Goal: Connect with others: Establish contact or relationships with other users

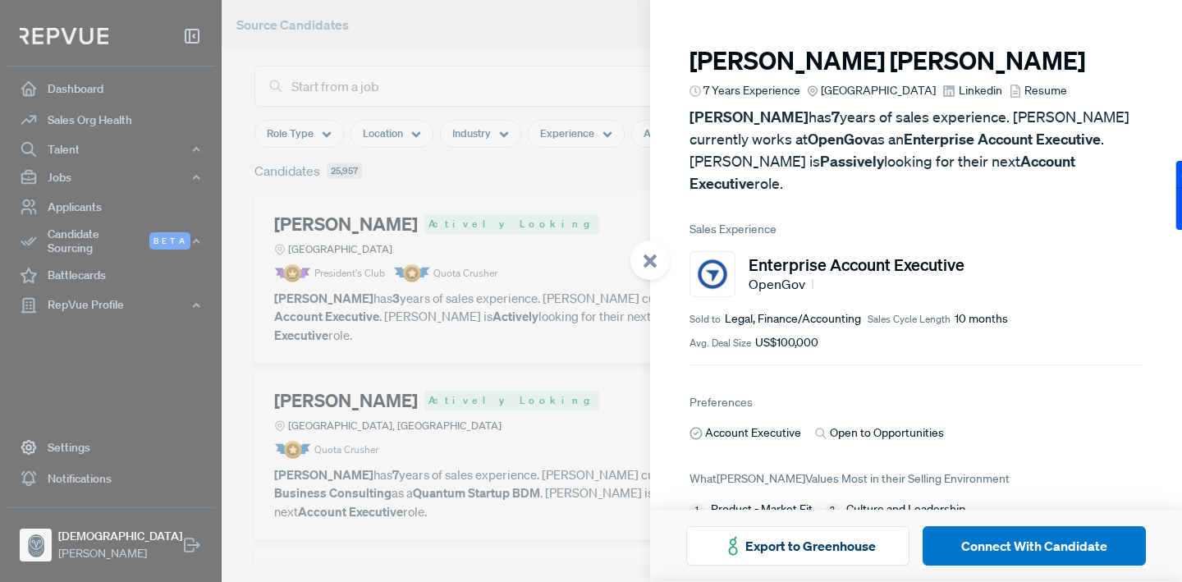
scroll to position [19, 0]
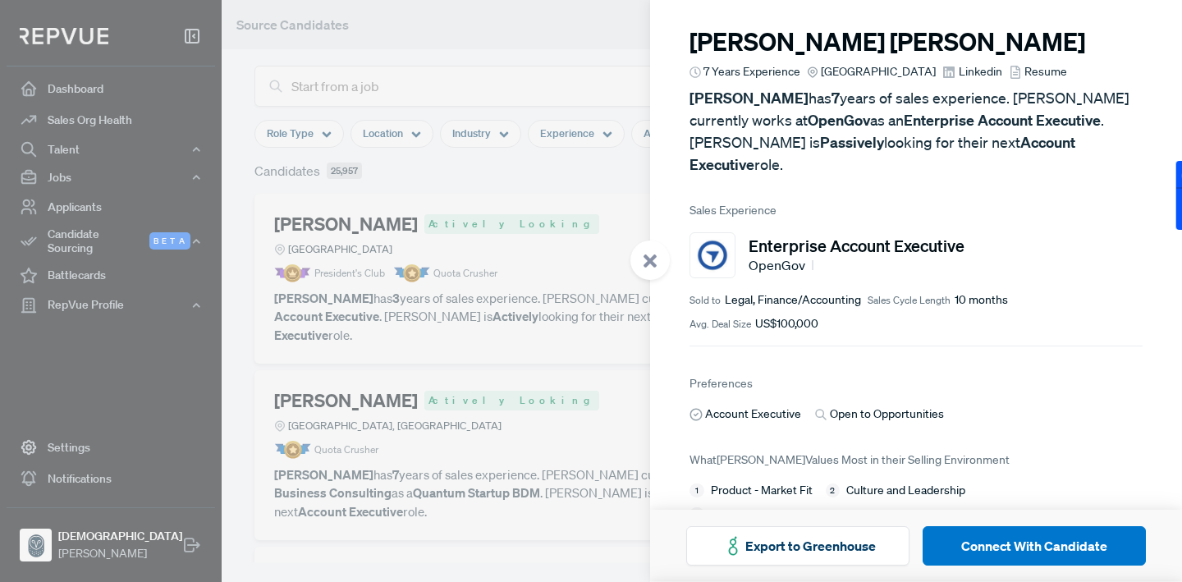
click at [497, 314] on div at bounding box center [591, 291] width 1182 height 582
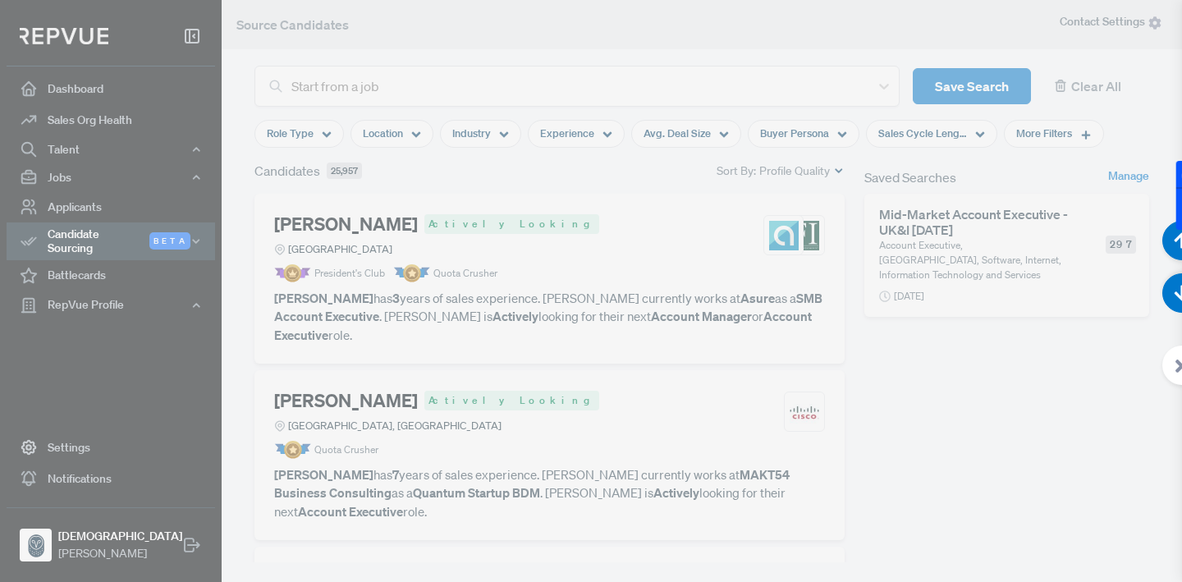
scroll to position [39, 0]
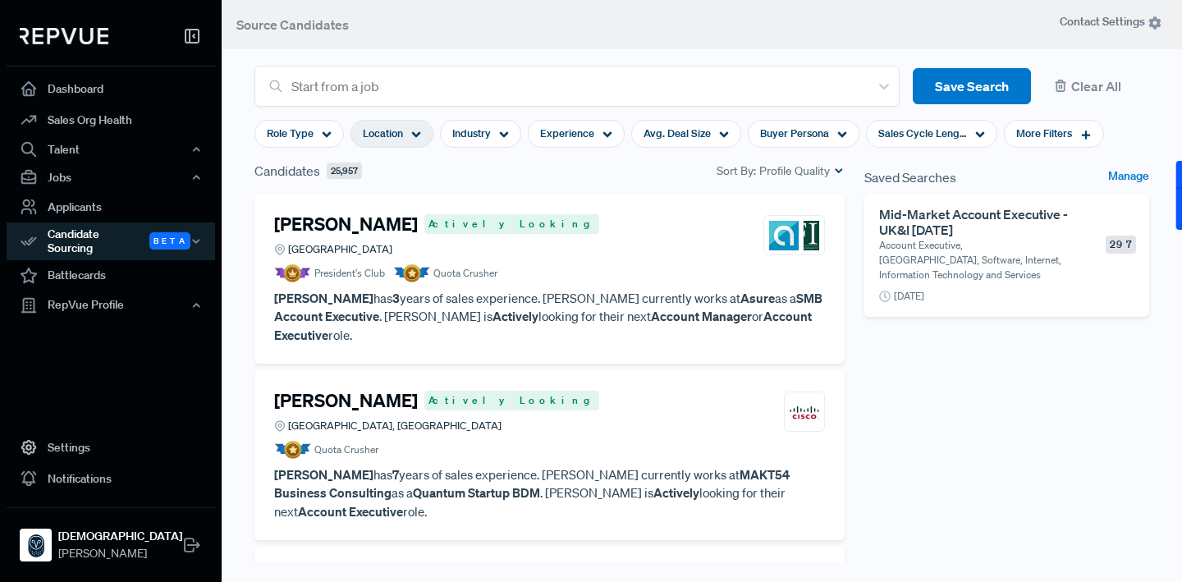
click at [415, 140] on icon at bounding box center [416, 135] width 10 height 10
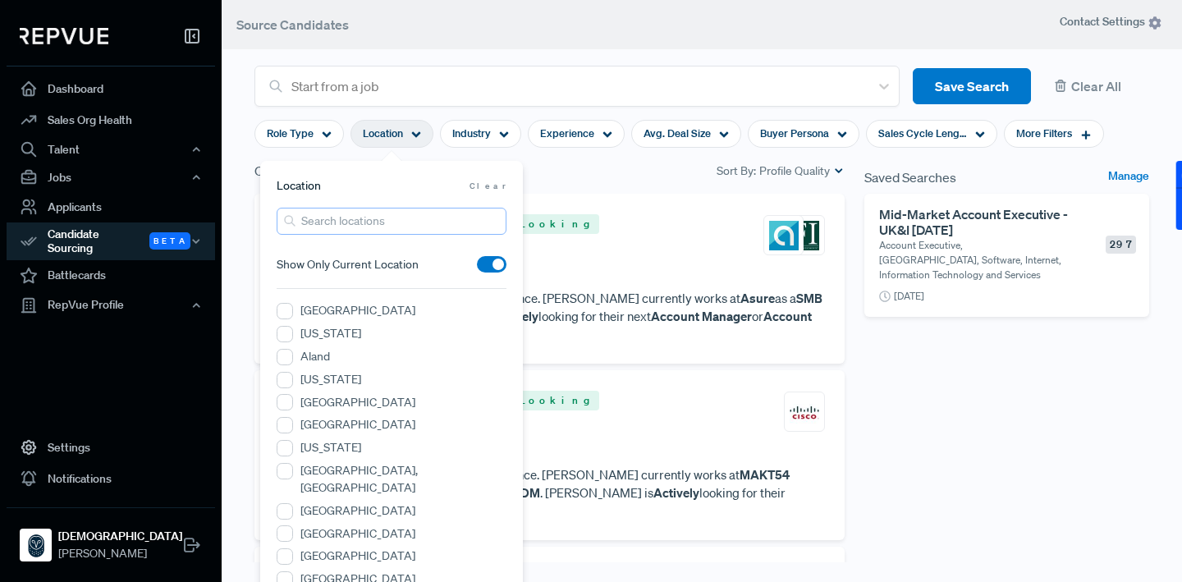
click at [382, 229] on input "search" at bounding box center [392, 221] width 230 height 27
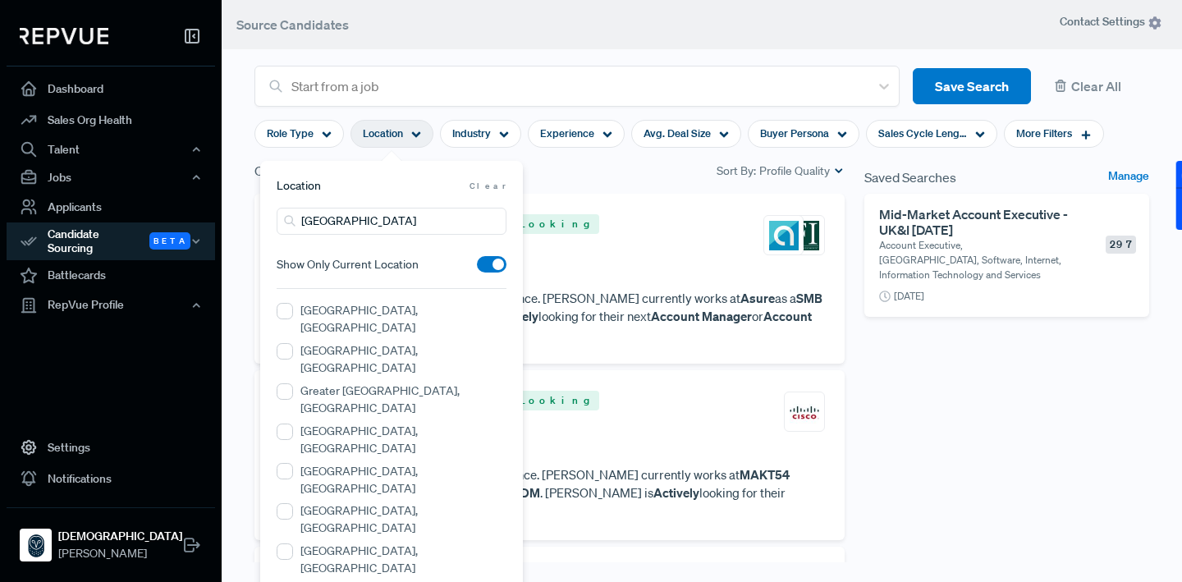
click at [482, 268] on span at bounding box center [492, 264] width 30 height 16
click at [477, 268] on input "checkbox" at bounding box center [477, 268] width 0 height 0
click at [492, 267] on span at bounding box center [492, 264] width 30 height 16
click at [477, 268] on input "checkbox" at bounding box center [477, 268] width 0 height 0
drag, startPoint x: 440, startPoint y: 221, endPoint x: 278, endPoint y: 221, distance: 161.7
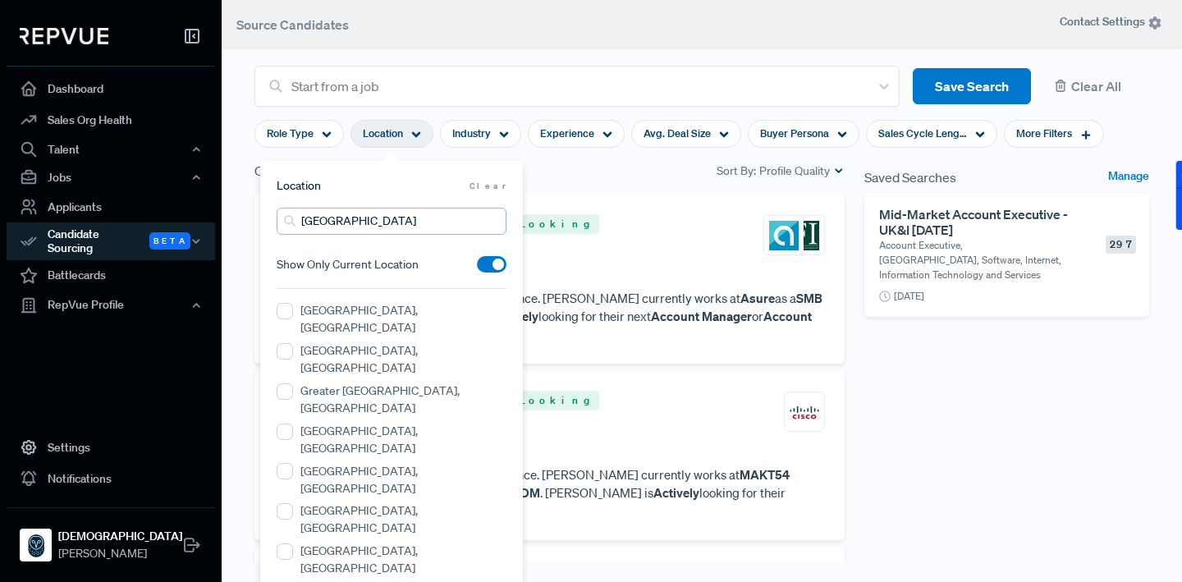
click at [278, 221] on input "[GEOGRAPHIC_DATA]" at bounding box center [392, 221] width 230 height 27
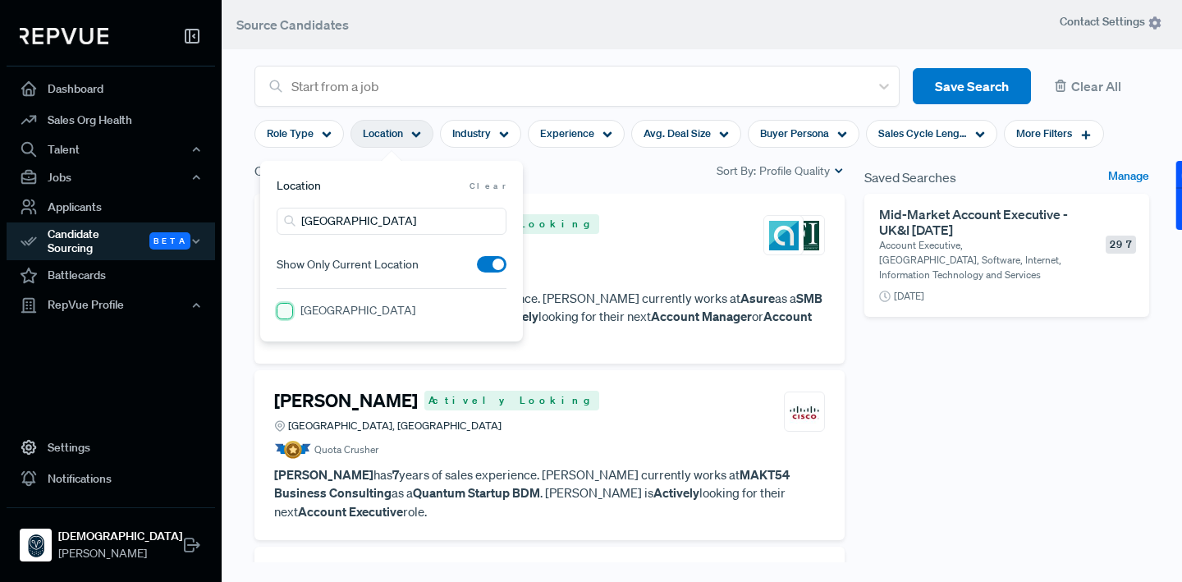
click at [282, 311] on Region "[GEOGRAPHIC_DATA]" at bounding box center [285, 311] width 16 height 16
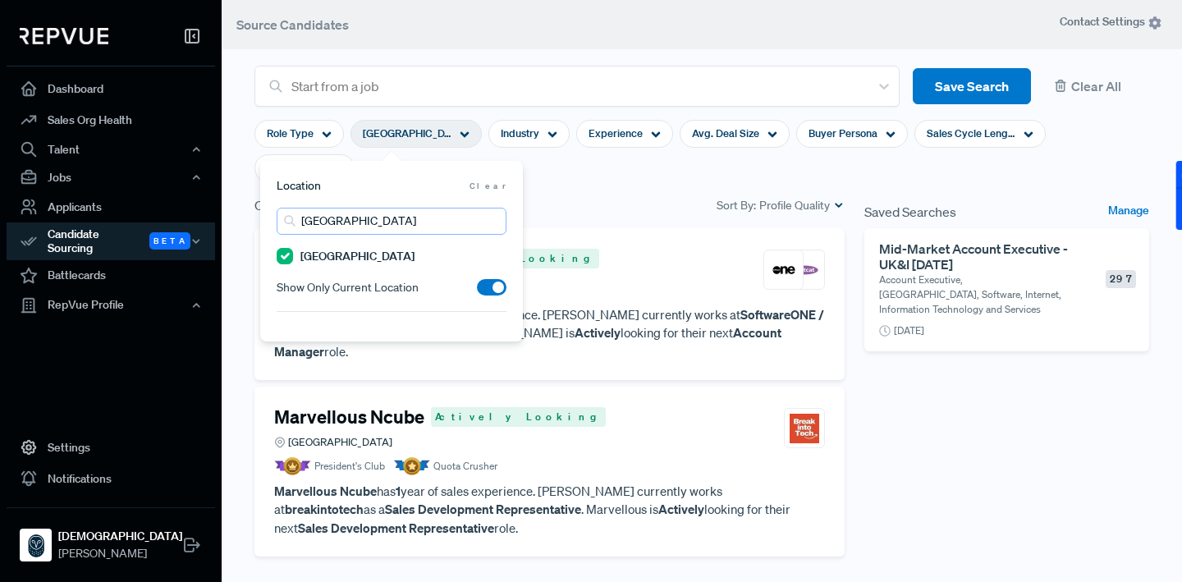
drag, startPoint x: 360, startPoint y: 215, endPoint x: 277, endPoint y: 214, distance: 82.9
click at [277, 214] on input "[GEOGRAPHIC_DATA]" at bounding box center [392, 221] width 230 height 27
type input "[GEOGRAPHIC_DATA]"
drag, startPoint x: 350, startPoint y: 225, endPoint x: 270, endPoint y: 220, distance: 79.8
click at [270, 220] on div "Location Clear [GEOGRAPHIC_DATA] [GEOGRAPHIC_DATA] Show Only Current Location" at bounding box center [391, 251] width 263 height 181
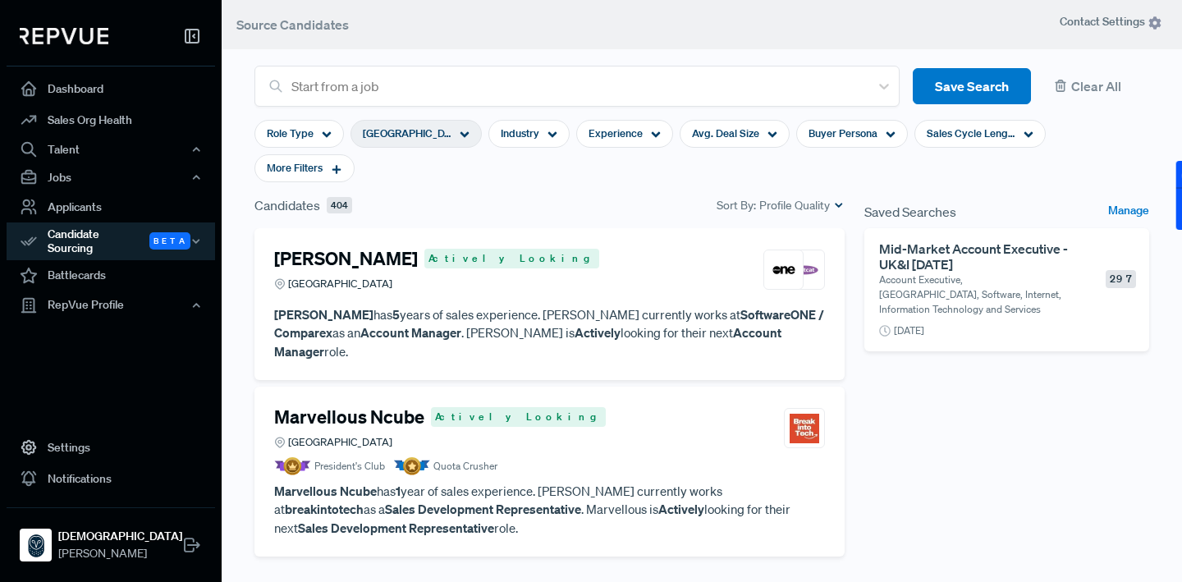
click at [547, 318] on div "[PERSON_NAME] Actively Looking Greater [GEOGRAPHIC_DATA] [PERSON_NAME] has 5 ye…" at bounding box center [549, 304] width 590 height 152
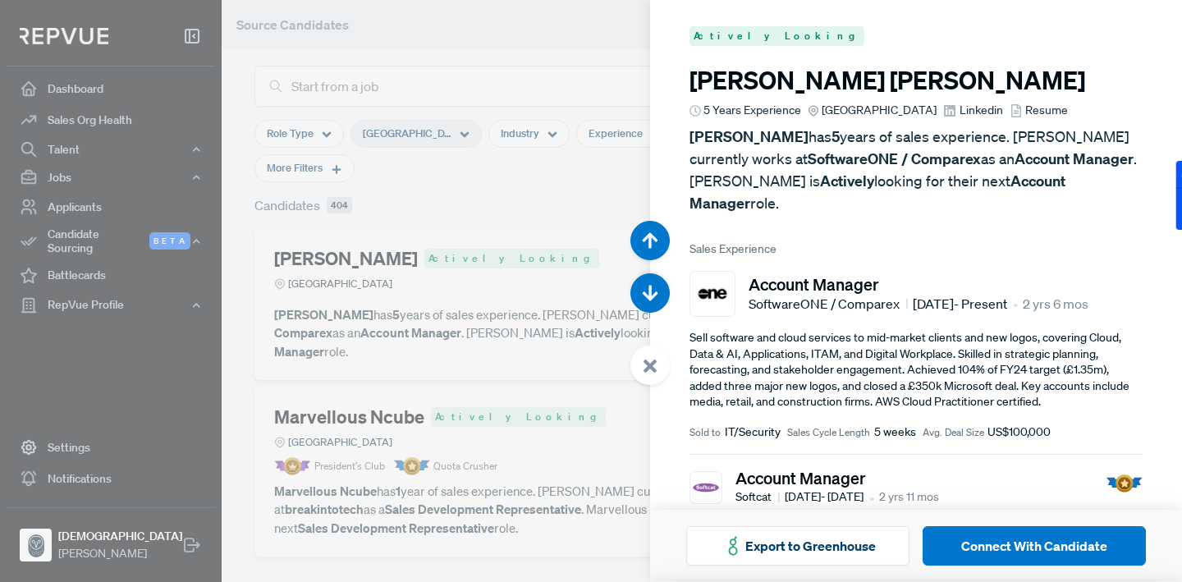
click at [517, 341] on div at bounding box center [591, 291] width 1182 height 582
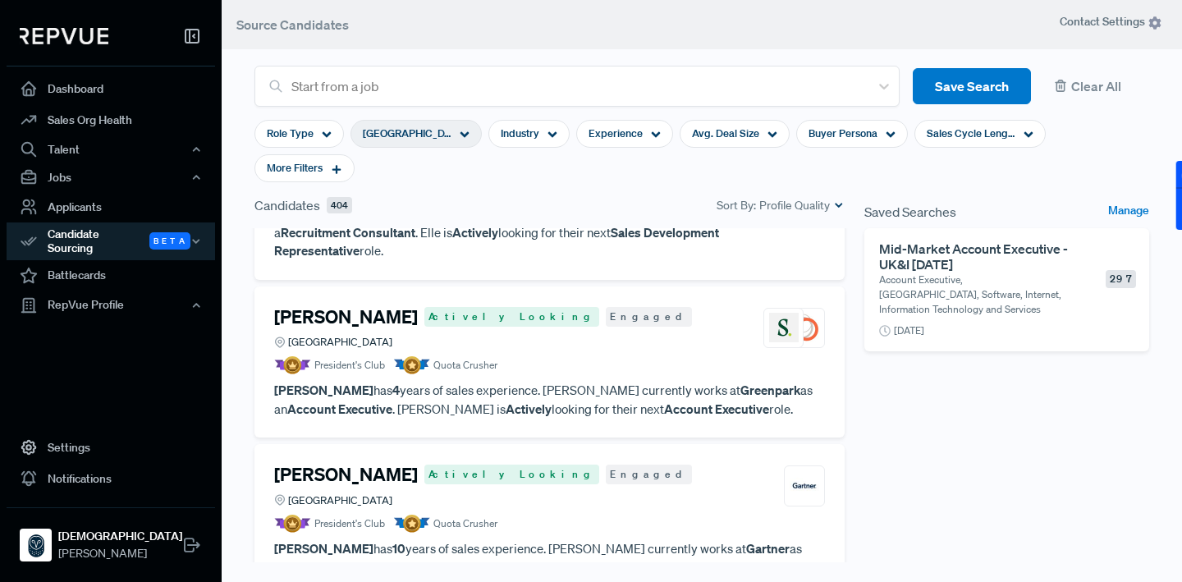
scroll to position [655, 0]
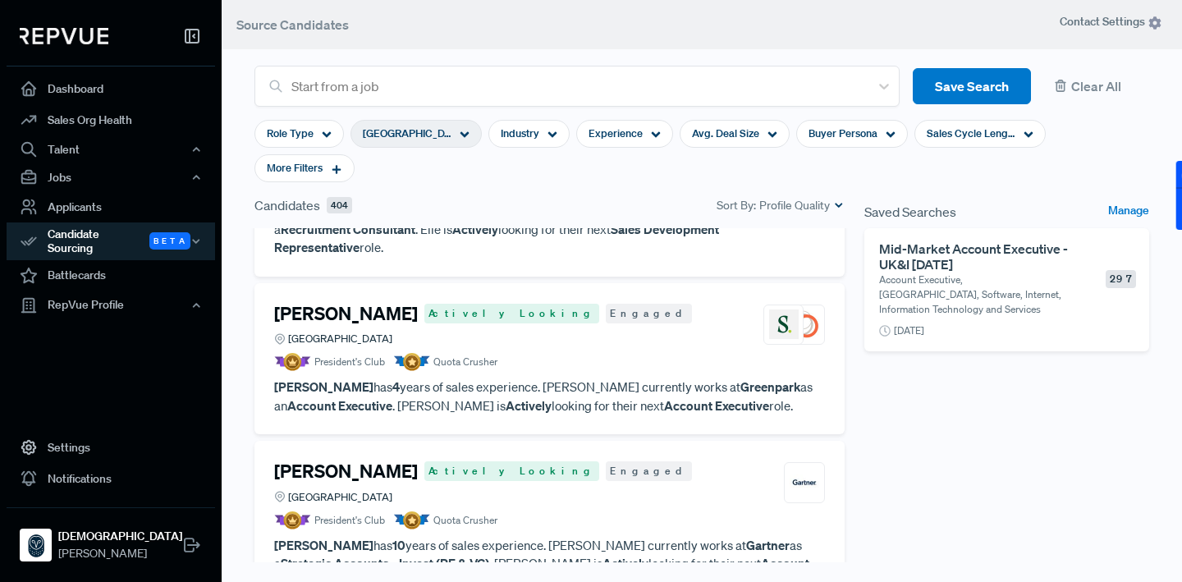
click at [392, 303] on h4 "[PERSON_NAME]" at bounding box center [346, 313] width 144 height 21
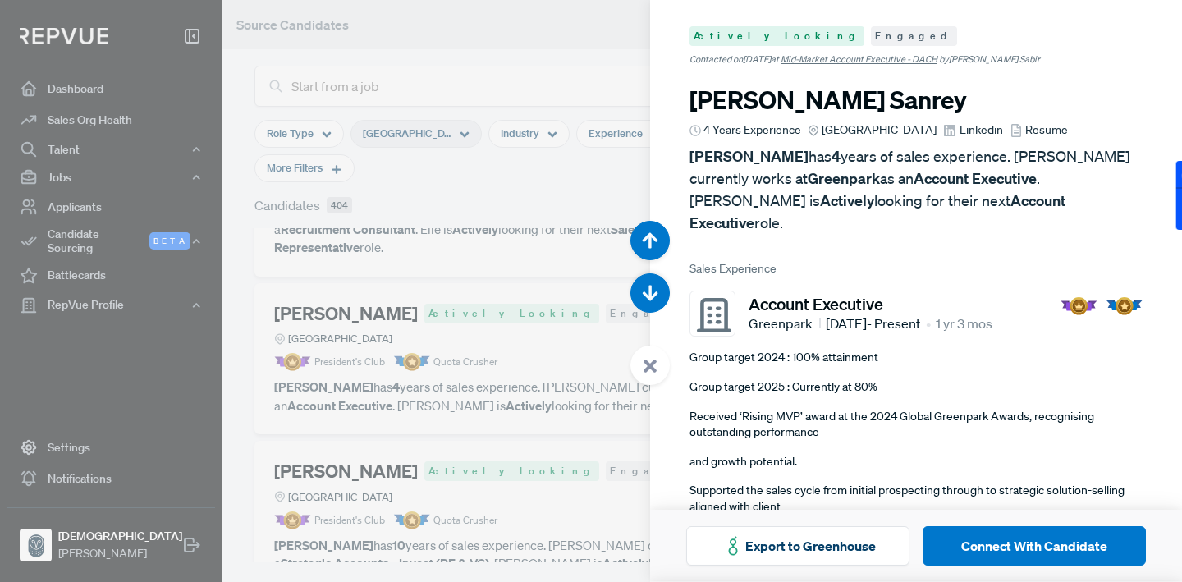
click at [578, 412] on div at bounding box center [591, 291] width 1182 height 582
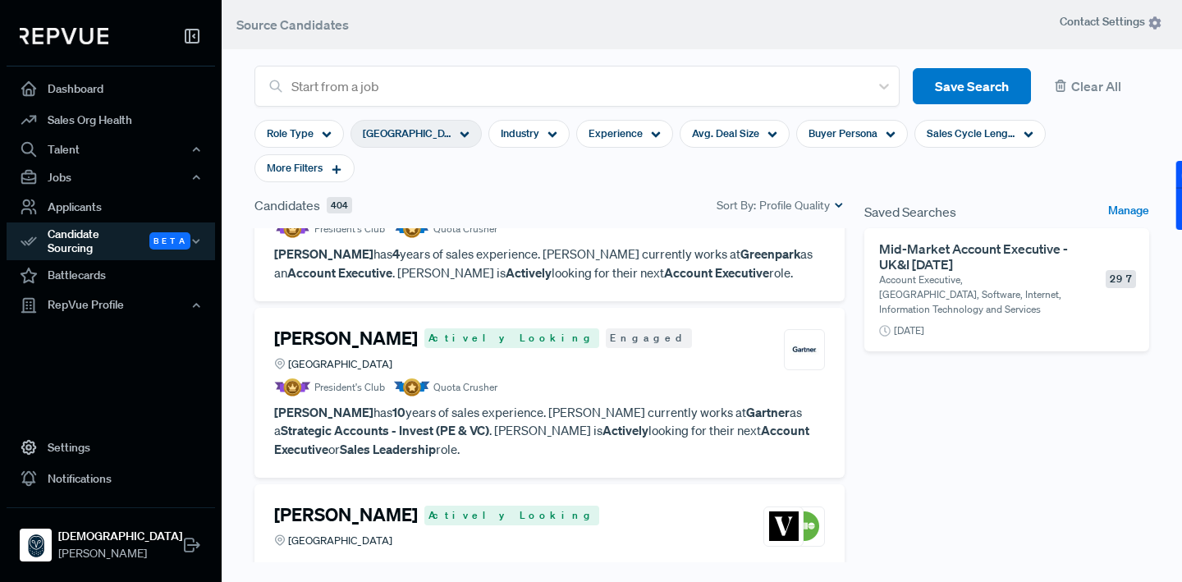
scroll to position [804, 0]
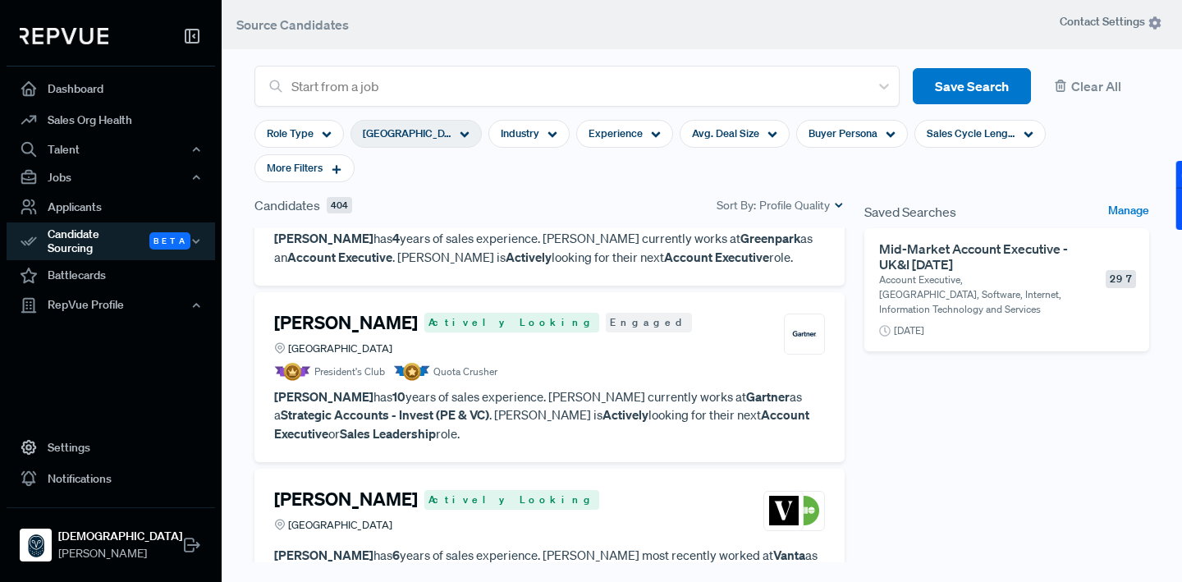
click at [367, 312] on h4 "[PERSON_NAME]" at bounding box center [346, 322] width 144 height 21
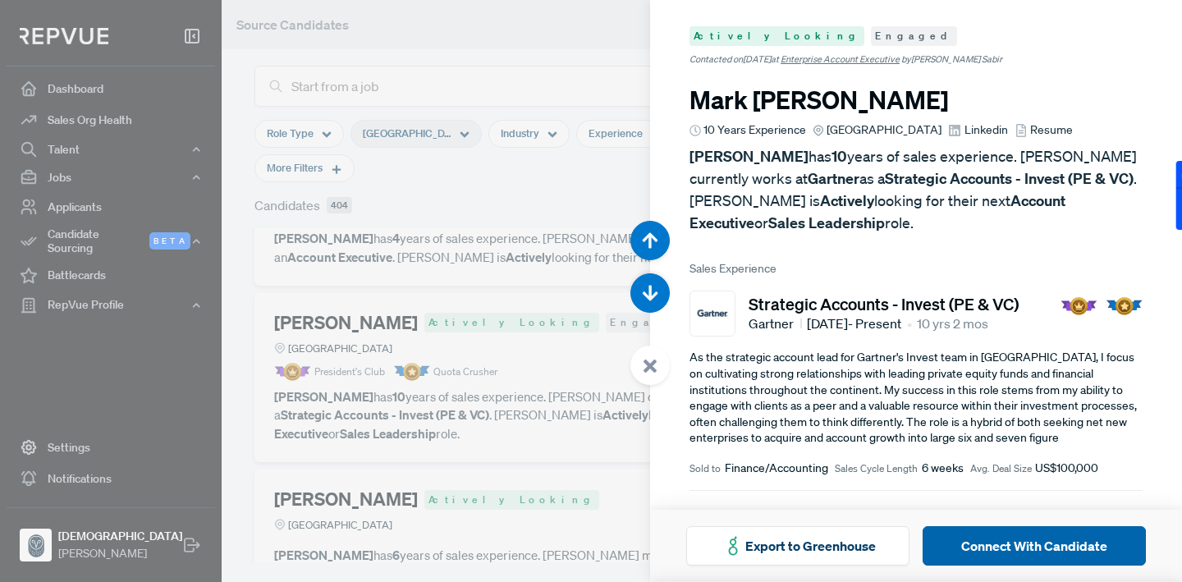
click at [1015, 552] on button "Connect With Candidate" at bounding box center [1034, 545] width 223 height 39
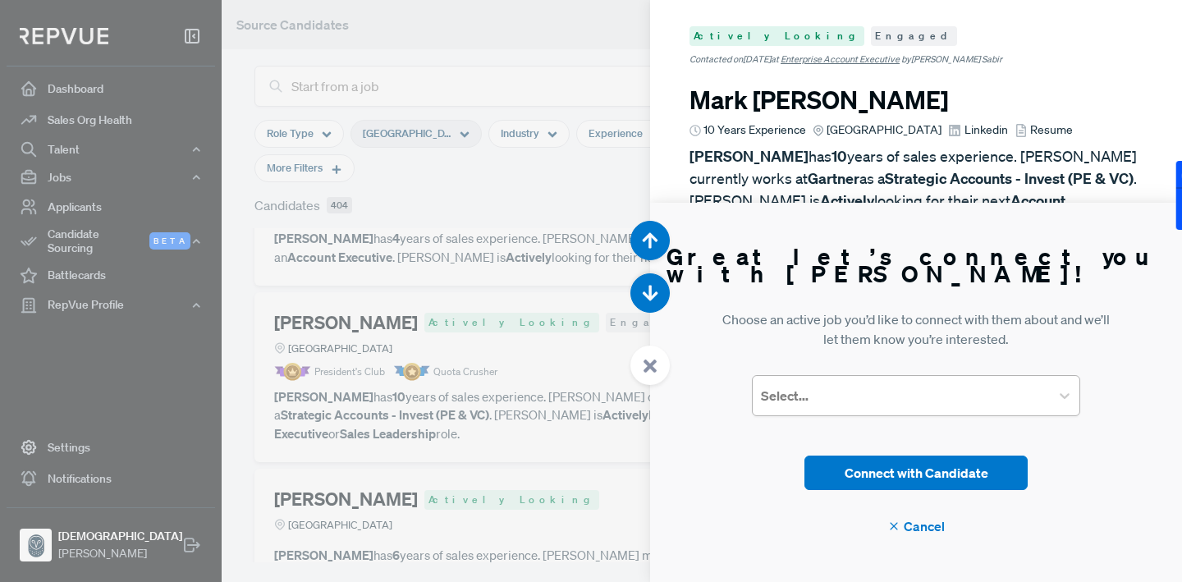
click at [923, 393] on div at bounding box center [901, 395] width 281 height 23
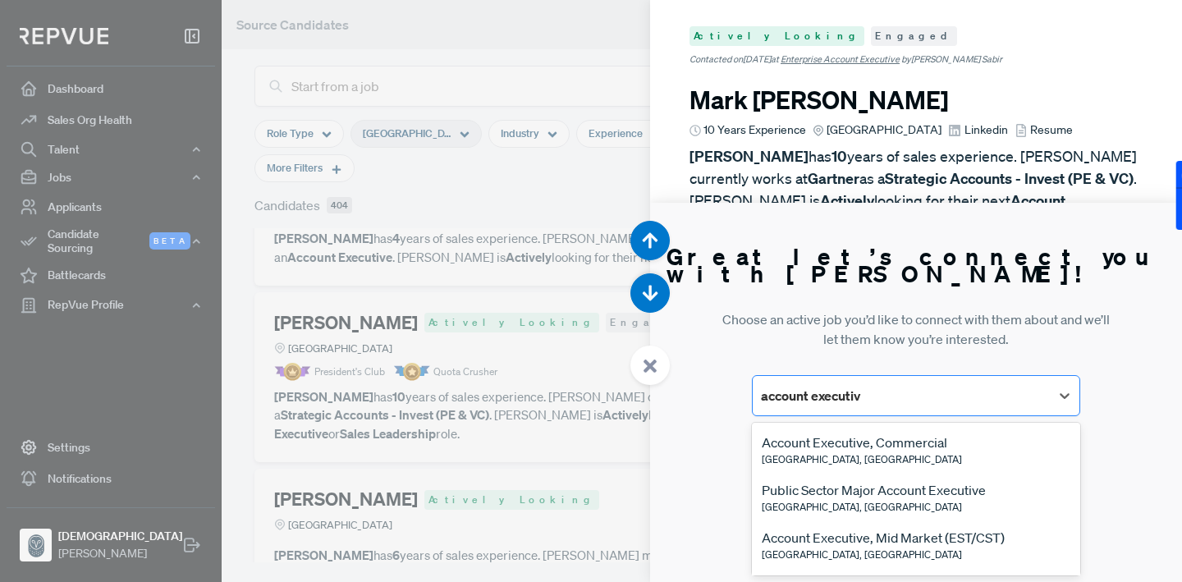
type input "account executive"
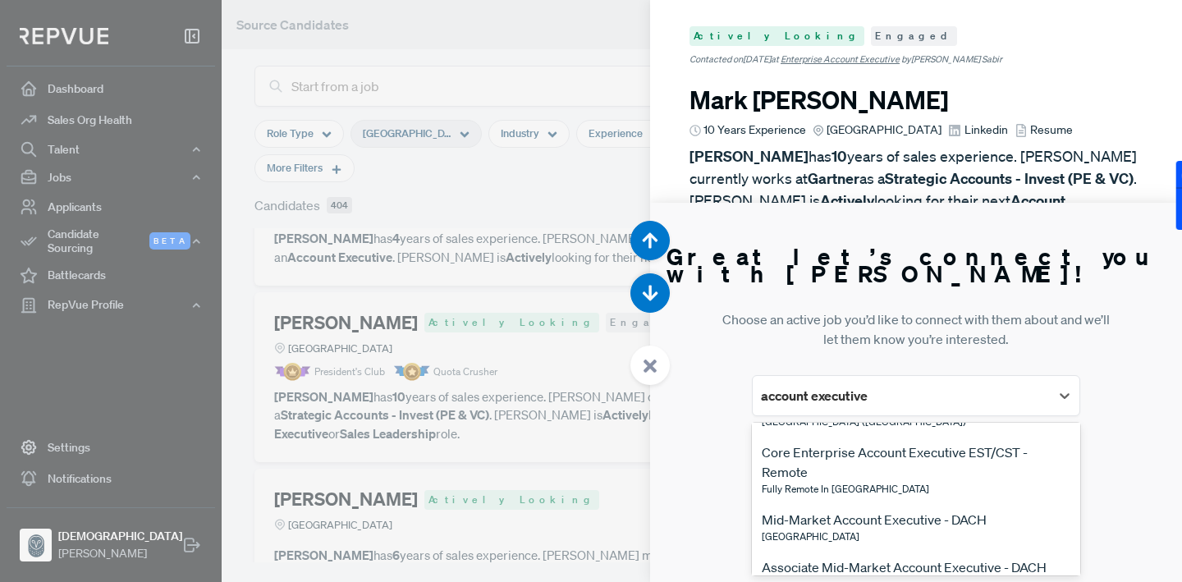
scroll to position [4439, 0]
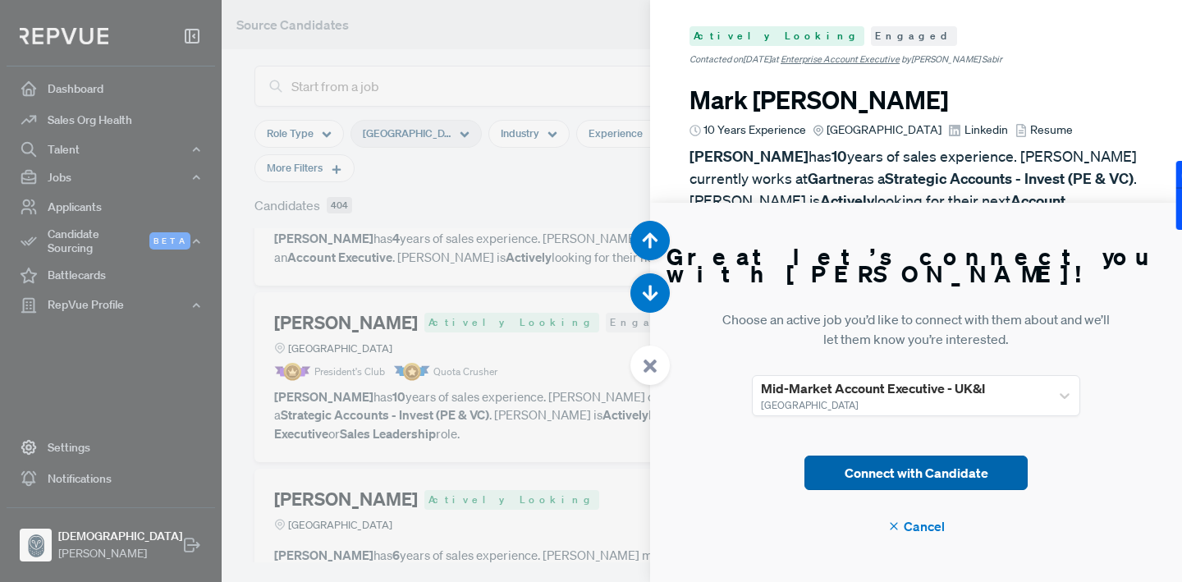
click at [879, 479] on button "Connect with Candidate" at bounding box center [915, 473] width 223 height 34
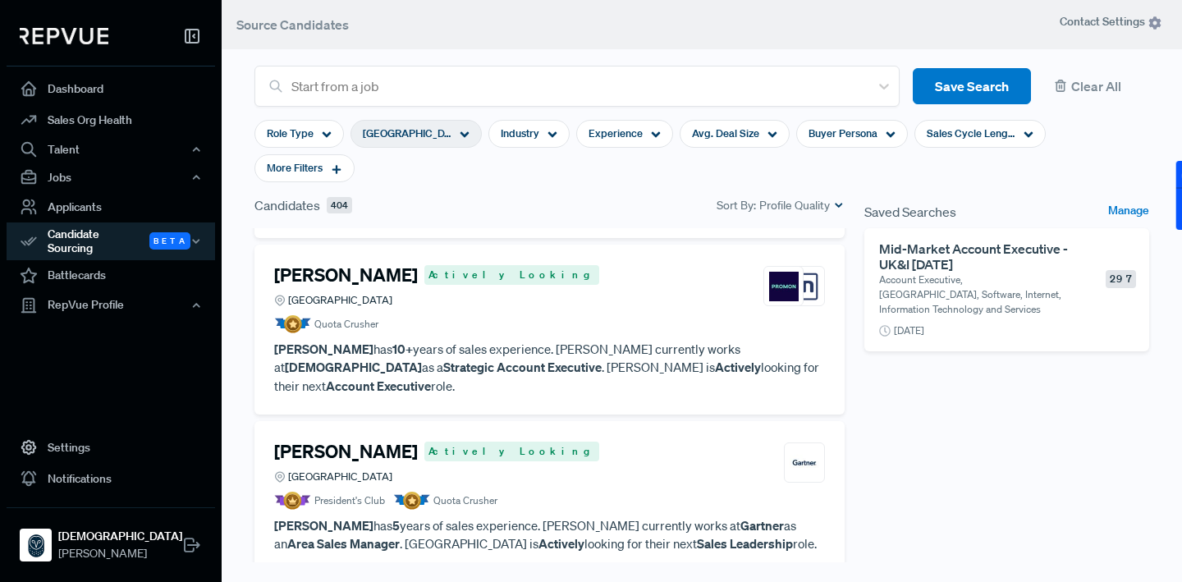
scroll to position [1157, 0]
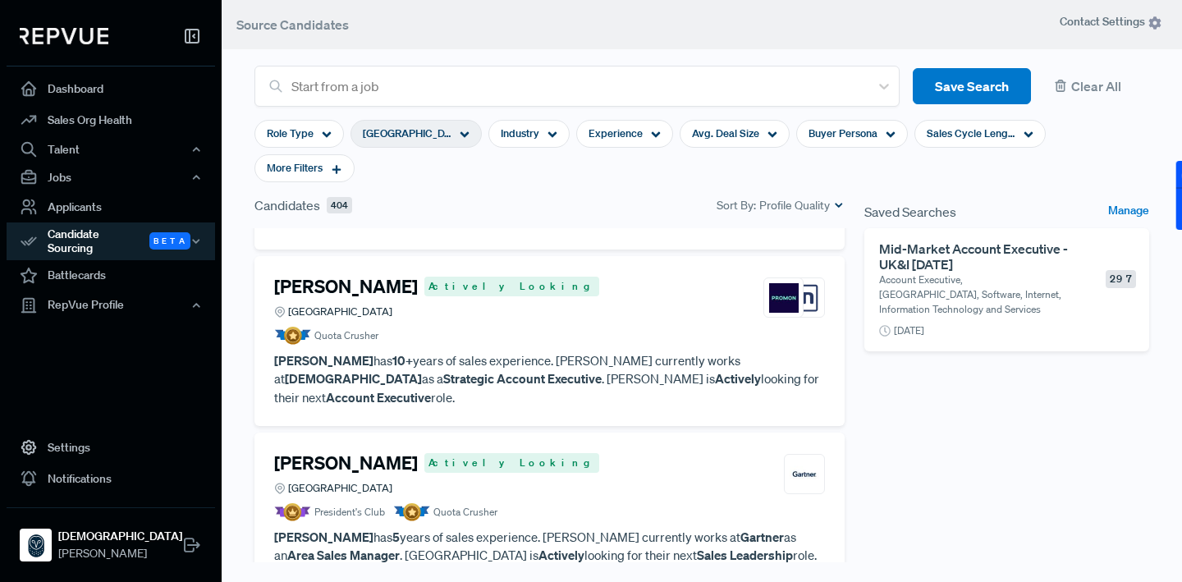
click at [332, 276] on h4 "[PERSON_NAME]" at bounding box center [346, 286] width 144 height 21
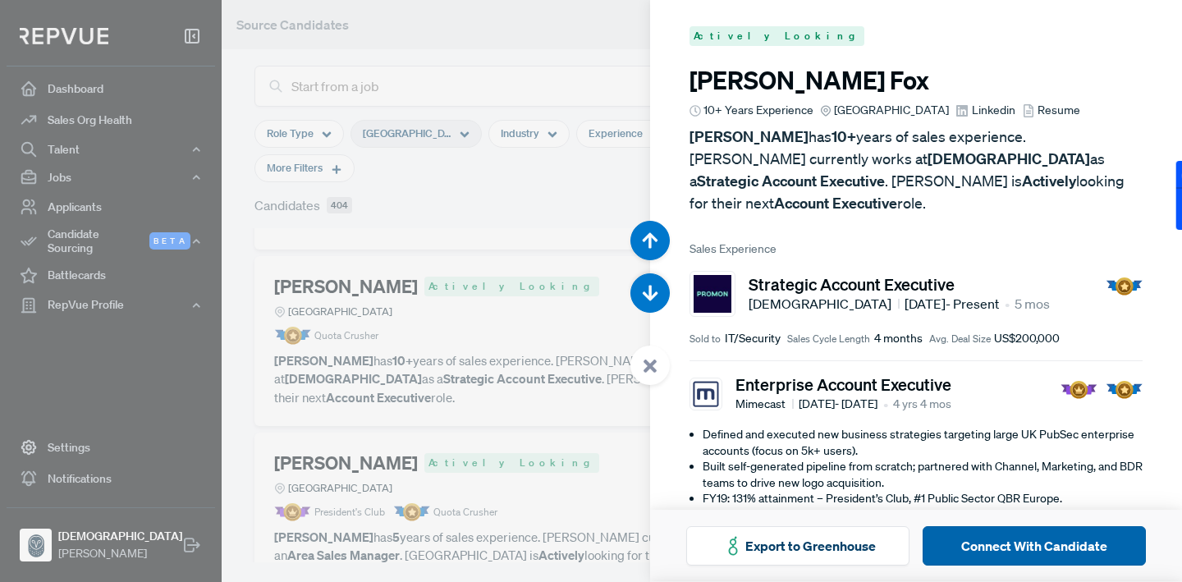
click at [971, 535] on button "Connect With Candidate" at bounding box center [1034, 545] width 223 height 39
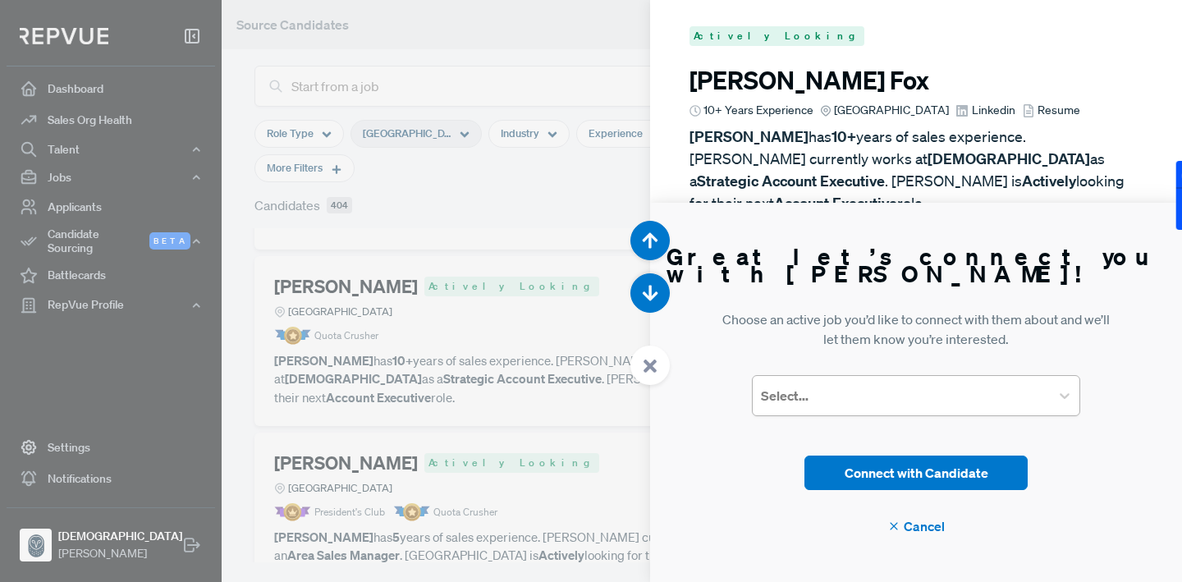
click at [854, 390] on div at bounding box center [901, 395] width 281 height 23
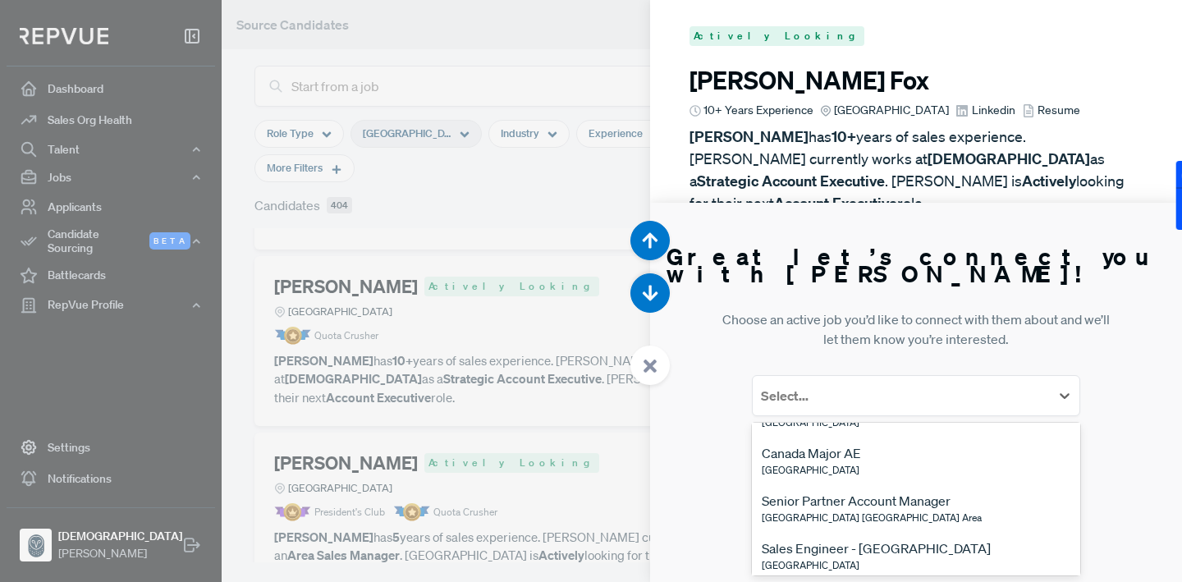
scroll to position [7049, 0]
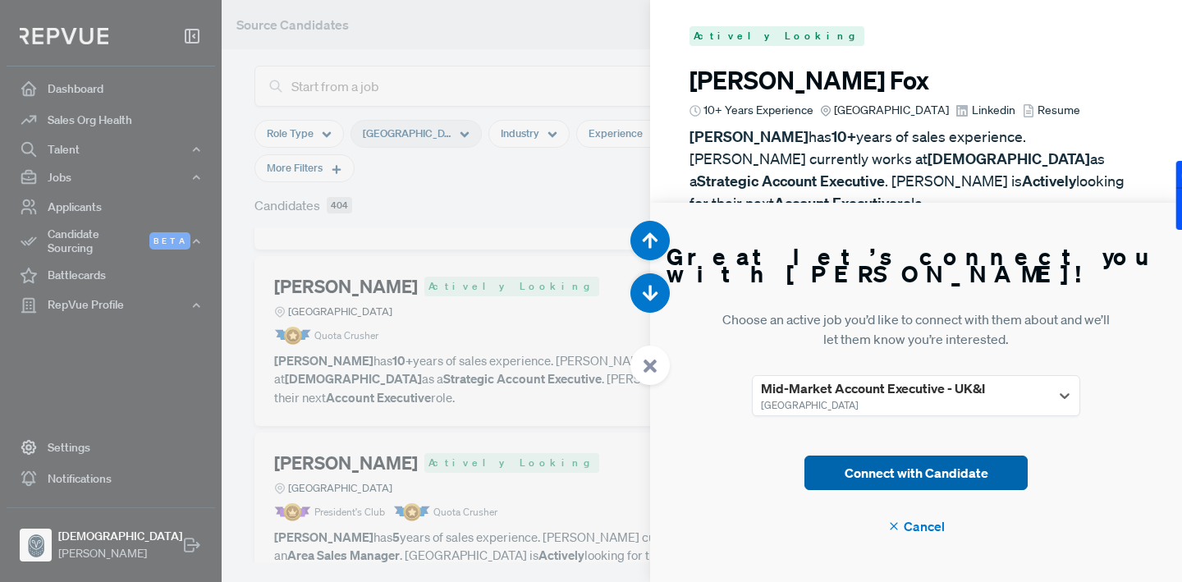
click at [875, 472] on button "Connect with Candidate" at bounding box center [915, 473] width 223 height 34
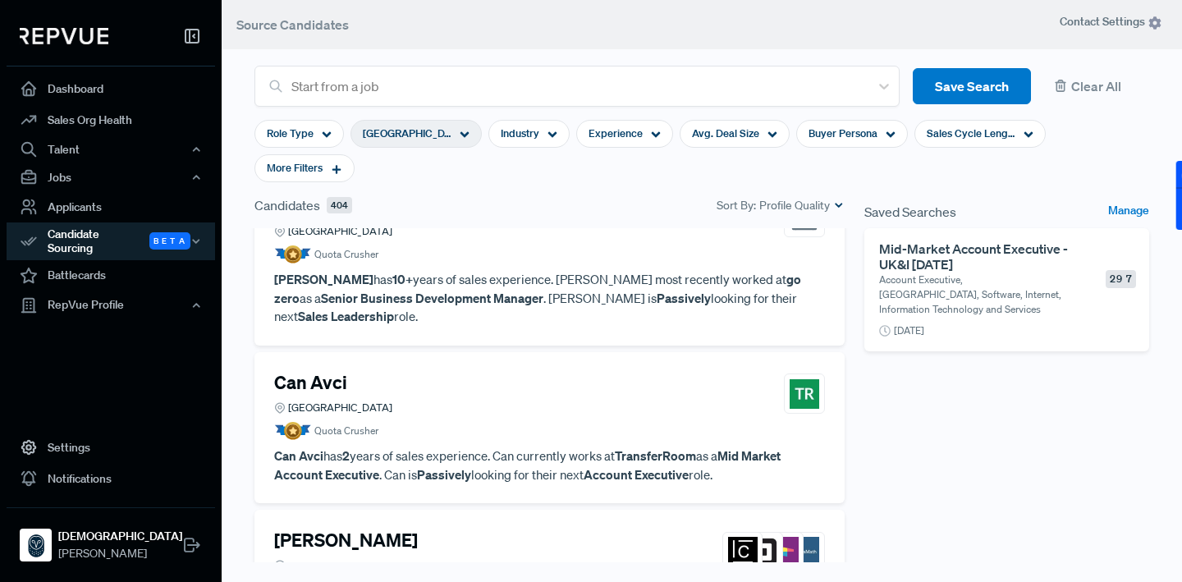
scroll to position [1908, 0]
click at [547, 446] on p "Can Avci has 2 years of sales experience. Can currently works at TransferRoom a…" at bounding box center [549, 464] width 551 height 37
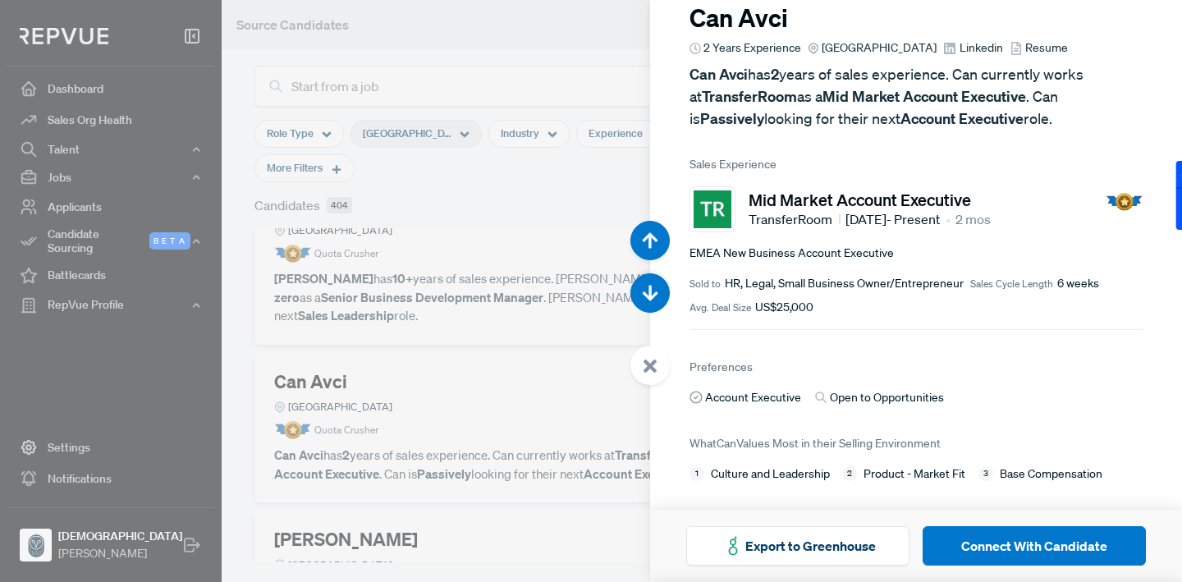
scroll to position [48, 0]
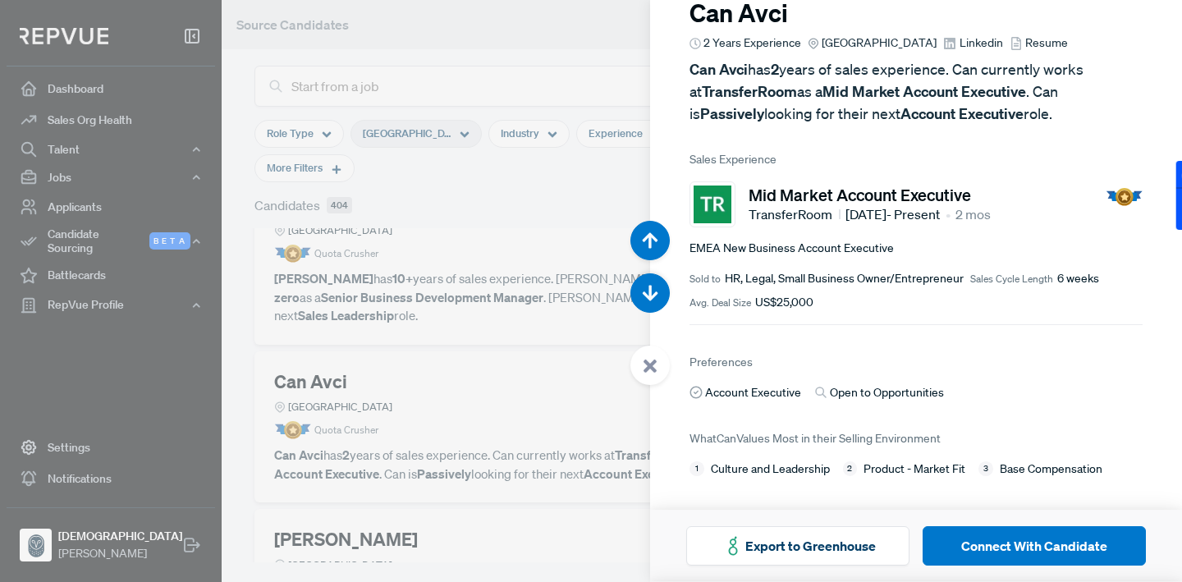
click at [529, 341] on div at bounding box center [591, 291] width 1182 height 582
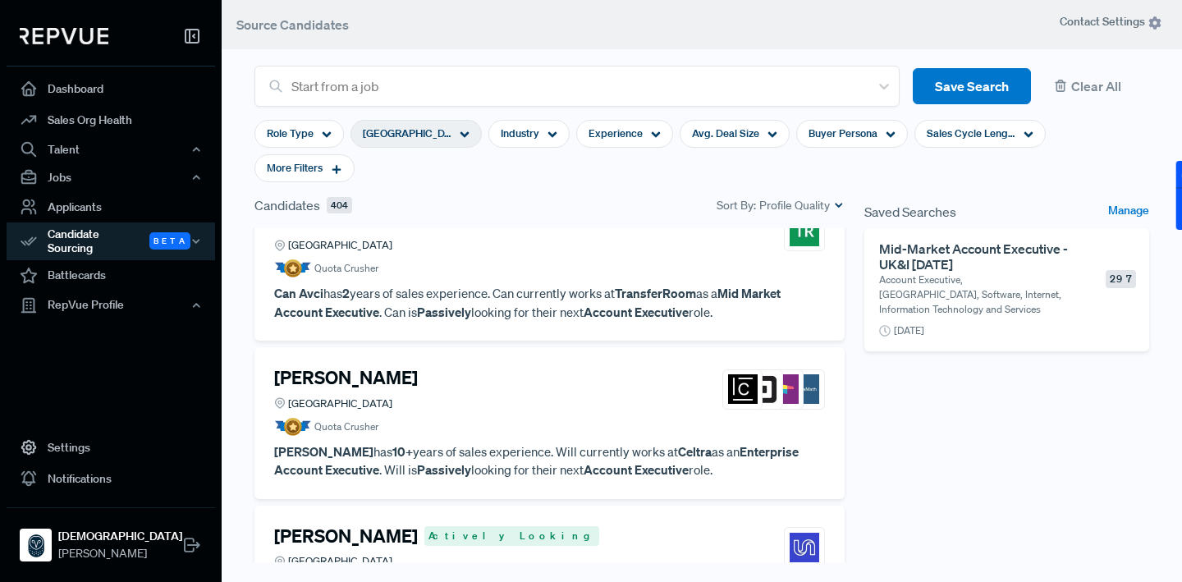
scroll to position [2075, 0]
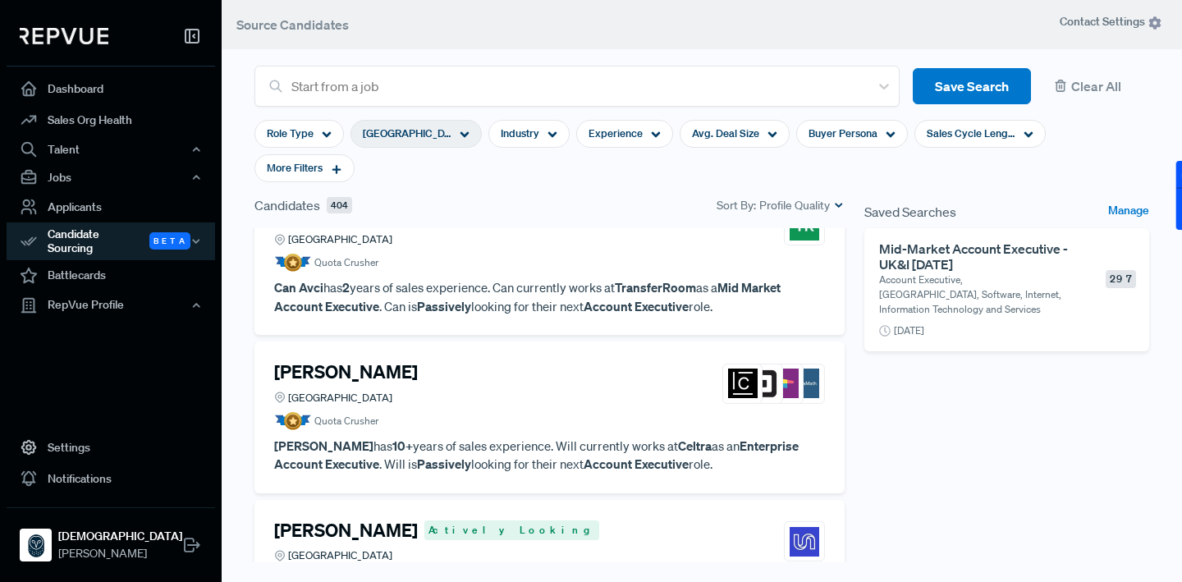
click at [550, 437] on p "[PERSON_NAME] has 10+ years of sales experience. [PERSON_NAME] currently works …" at bounding box center [549, 455] width 551 height 37
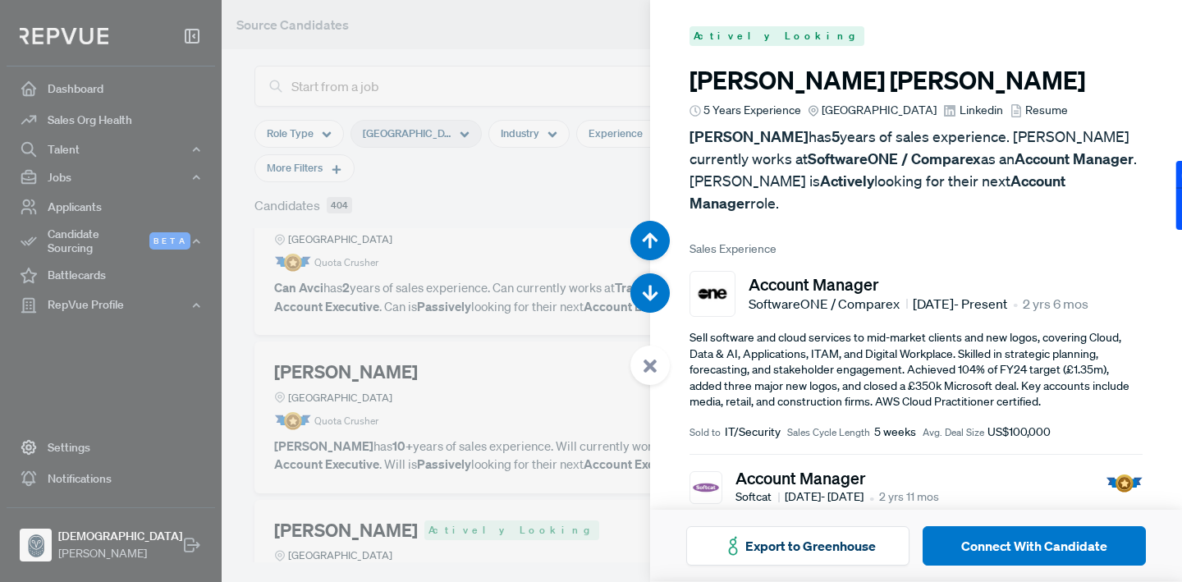
scroll to position [7566, 0]
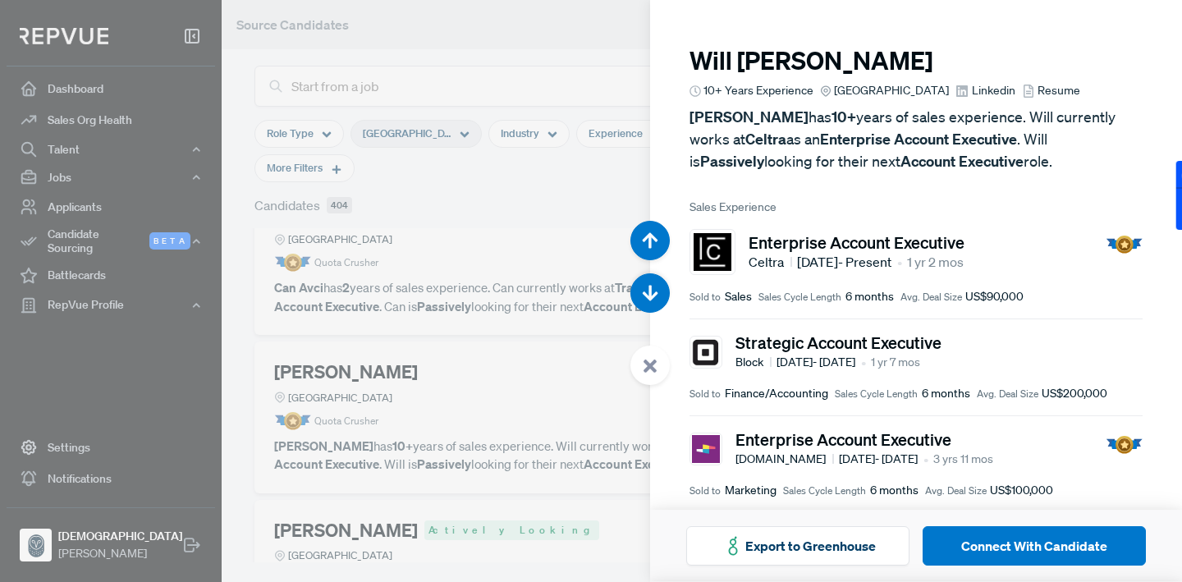
click at [548, 351] on div at bounding box center [591, 291] width 1182 height 582
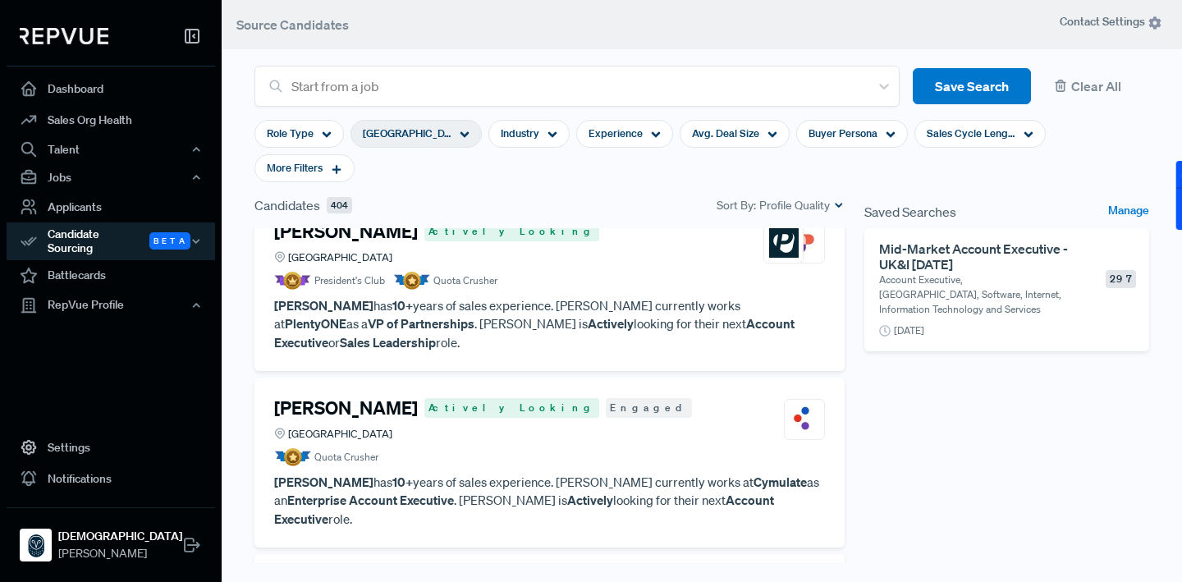
scroll to position [2905, 0]
click at [575, 471] on p "[PERSON_NAME] has 10+ years of sales experience. [PERSON_NAME] currently works …" at bounding box center [549, 499] width 551 height 56
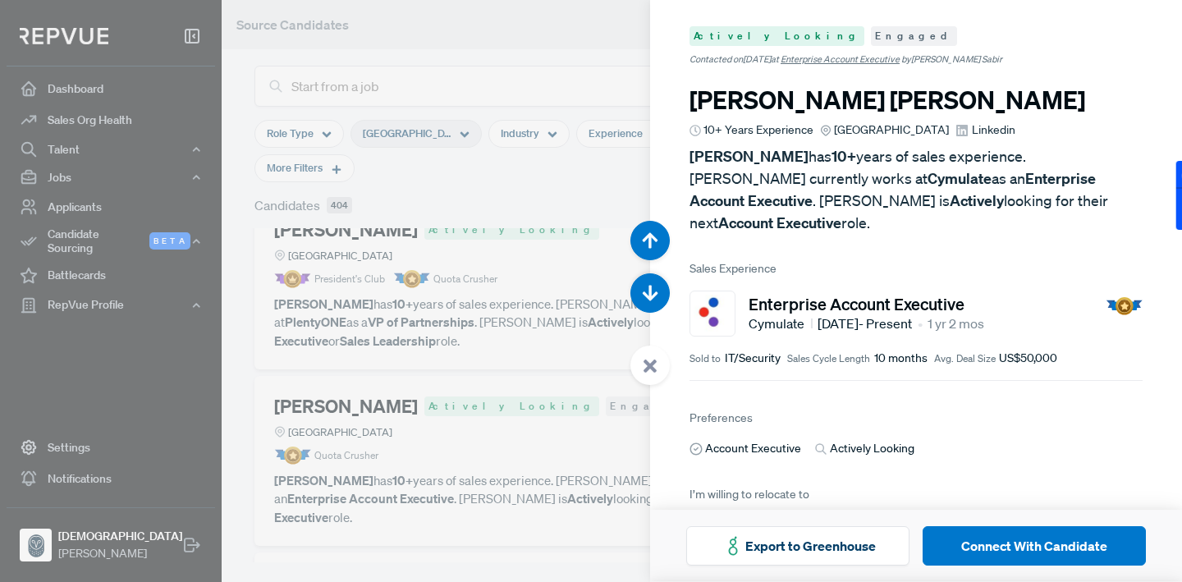
click at [511, 353] on div at bounding box center [591, 291] width 1182 height 582
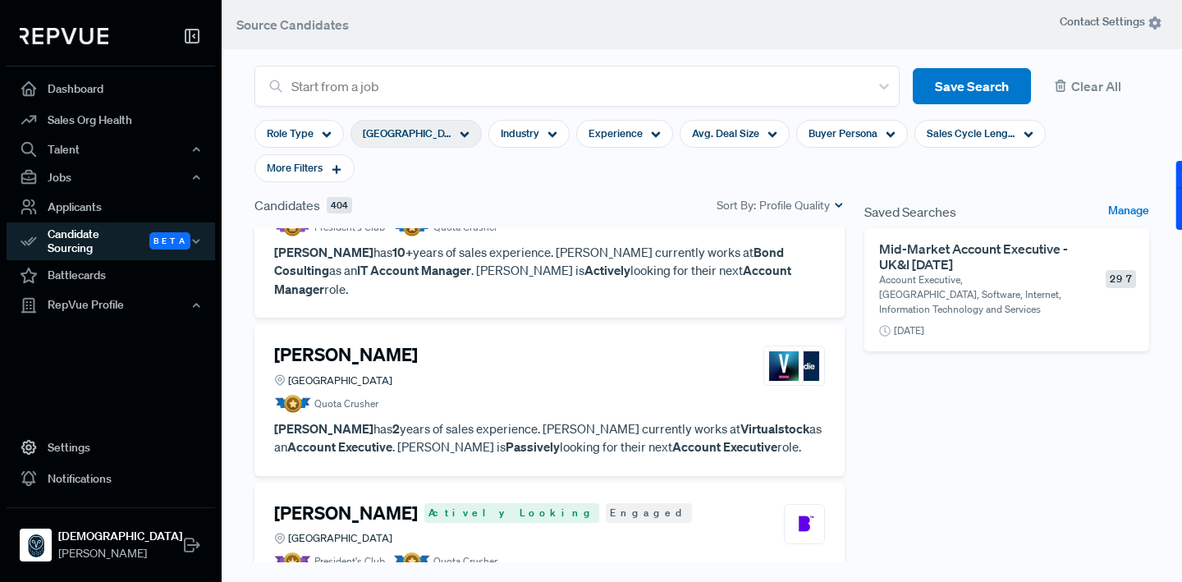
scroll to position [3688, 0]
